Goal: Information Seeking & Learning: Learn about a topic

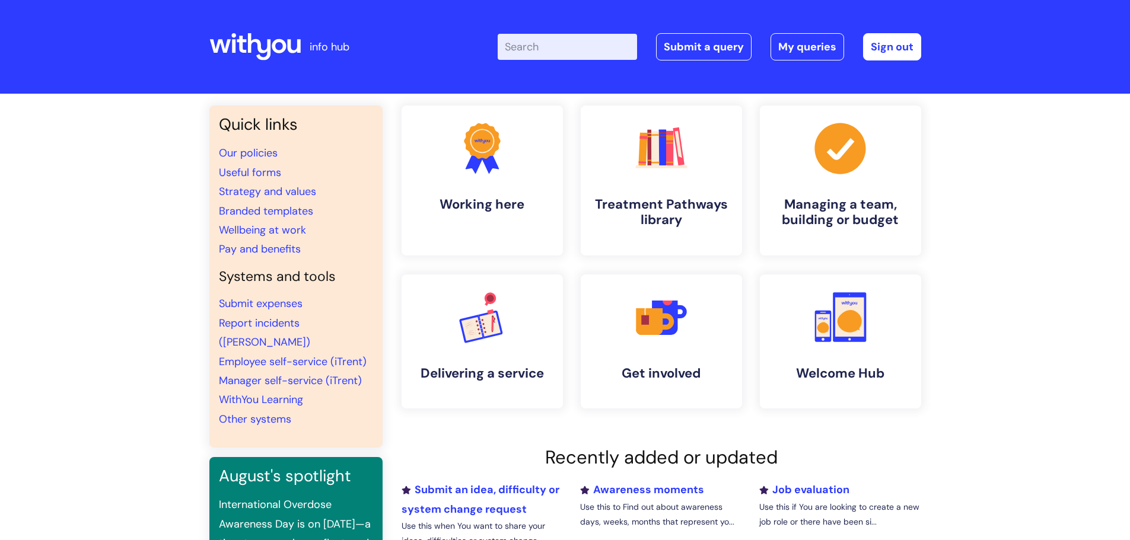
drag, startPoint x: 0, startPoint y: 0, endPoint x: 557, endPoint y: 48, distance: 559.0
click at [557, 48] on input "Enter your search term here..." at bounding box center [567, 47] width 139 height 26
type input "central"
click button "Search" at bounding box center [0, 0] width 0 height 0
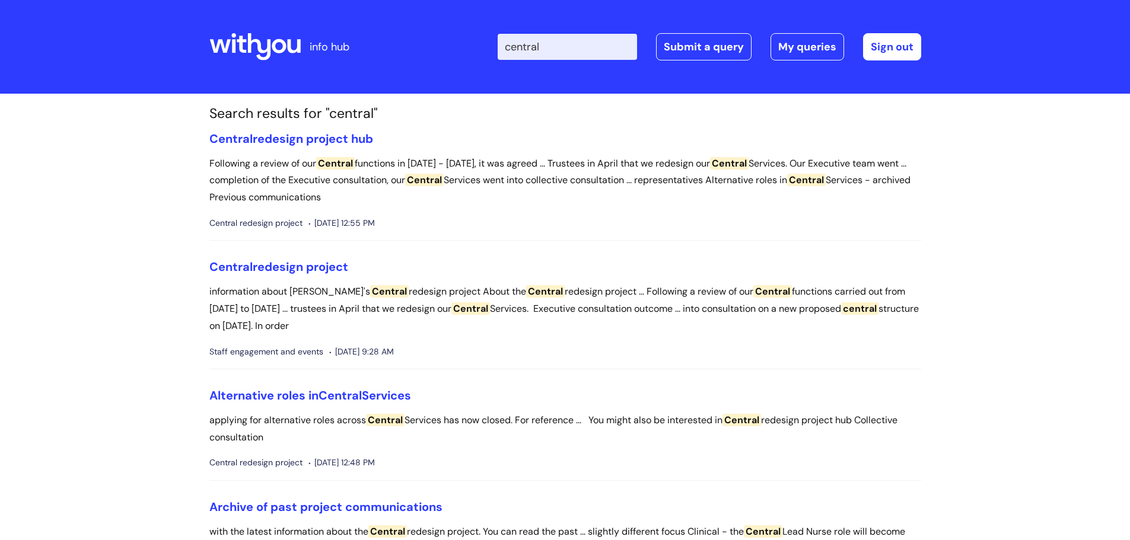
click at [556, 78] on div "Enter your search term here... central Search Submit a query My queries Welcome…" at bounding box center [653, 47] width 535 height 70
click at [292, 138] on link "Central redesign project hub" at bounding box center [291, 138] width 164 height 15
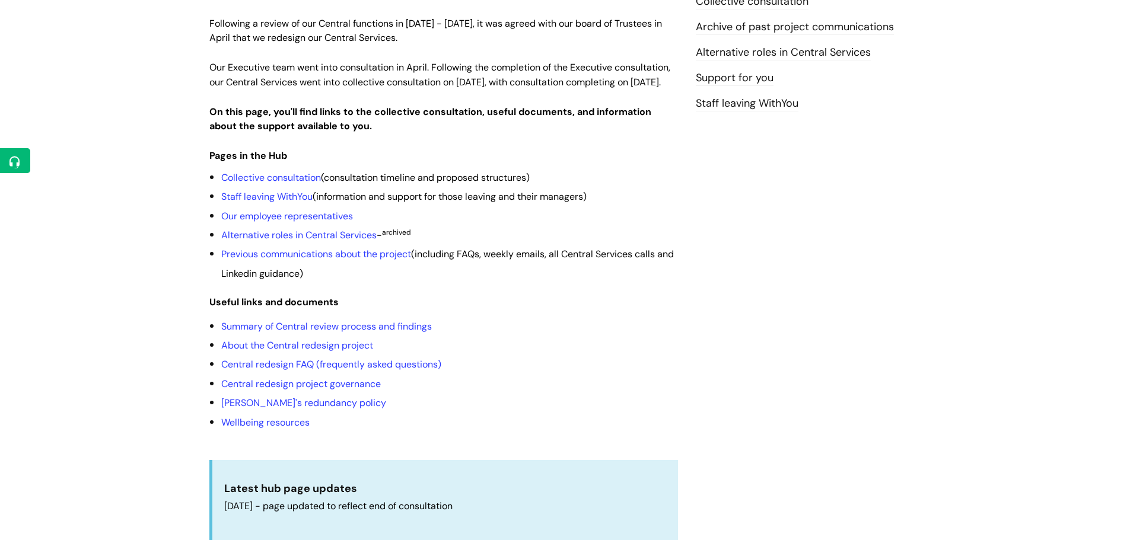
scroll to position [237, 0]
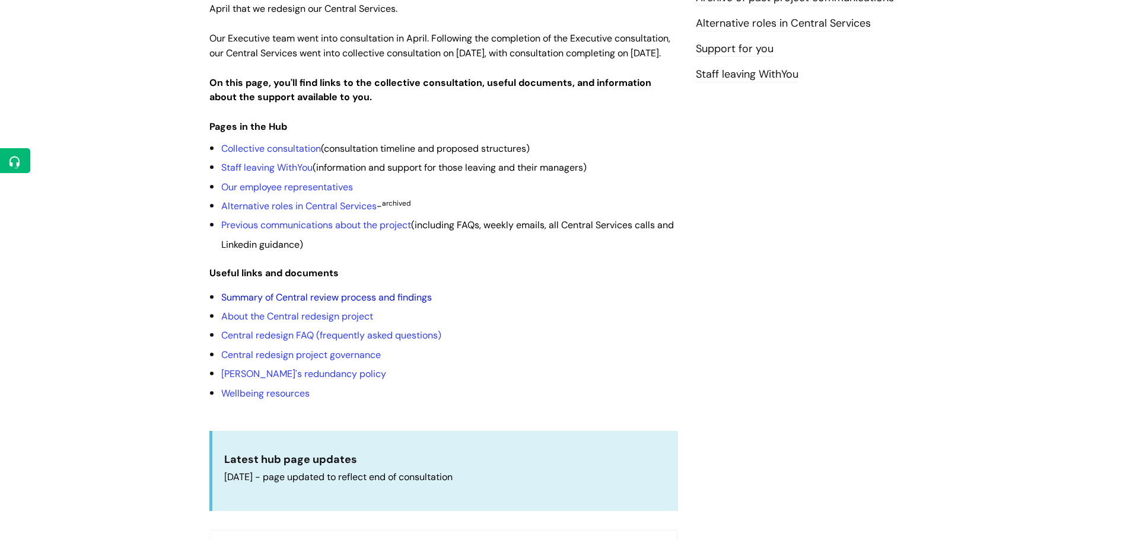
click at [272, 304] on link "Summary of Central review process and findings" at bounding box center [326, 297] width 211 height 12
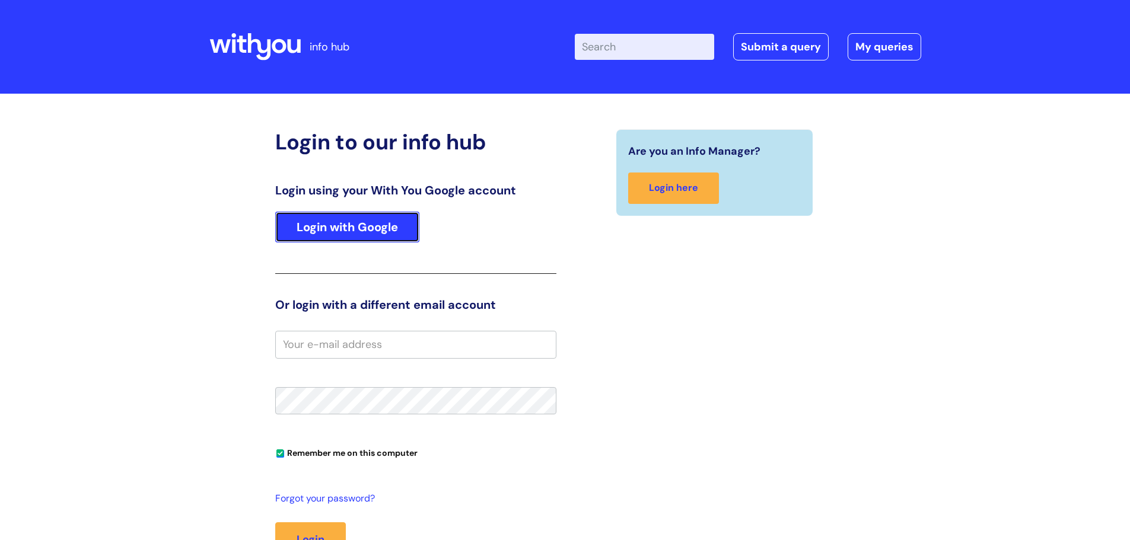
click at [369, 222] on link "Login with Google" at bounding box center [347, 227] width 144 height 31
